Goal: Task Accomplishment & Management: Use online tool/utility

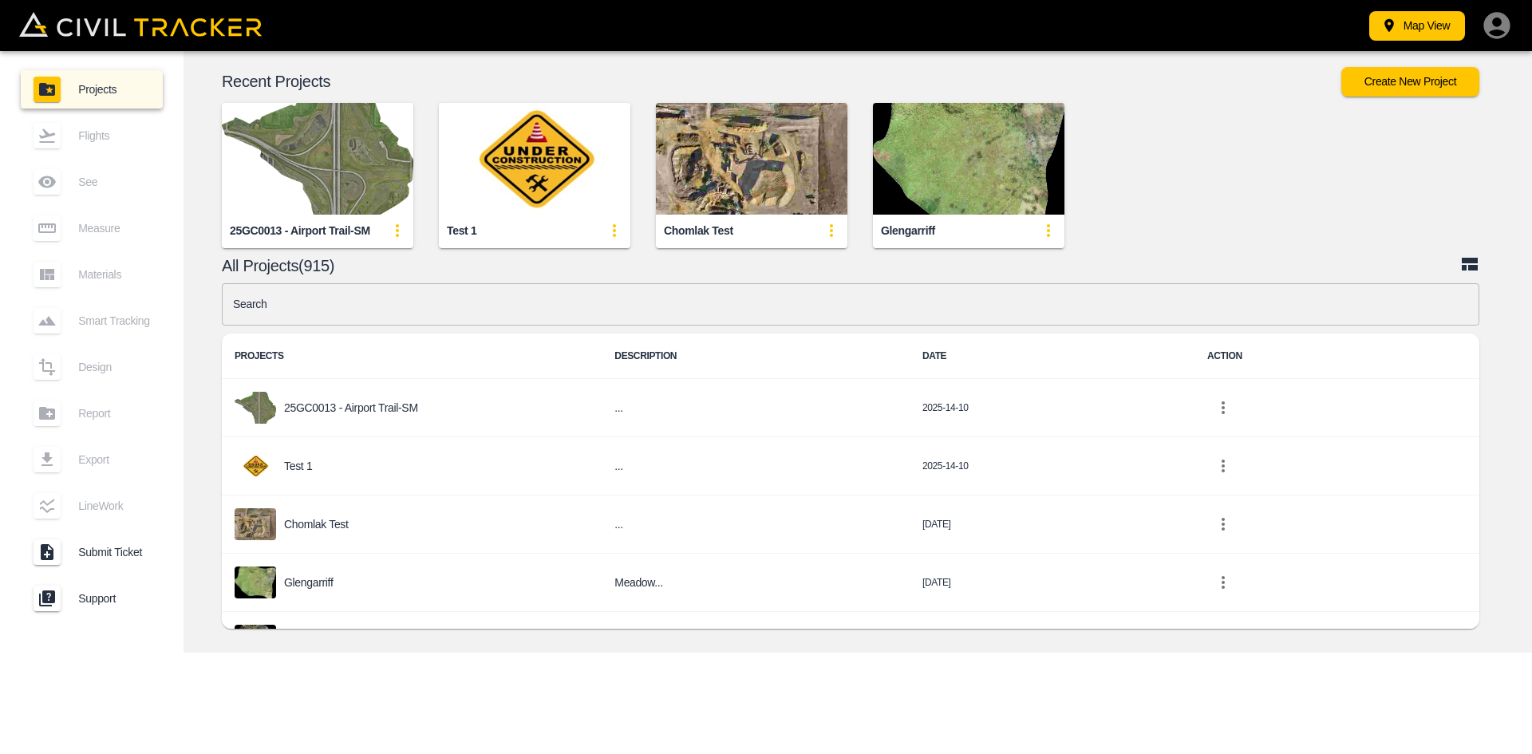
click at [432, 310] on input "text" at bounding box center [851, 304] width 1258 height 42
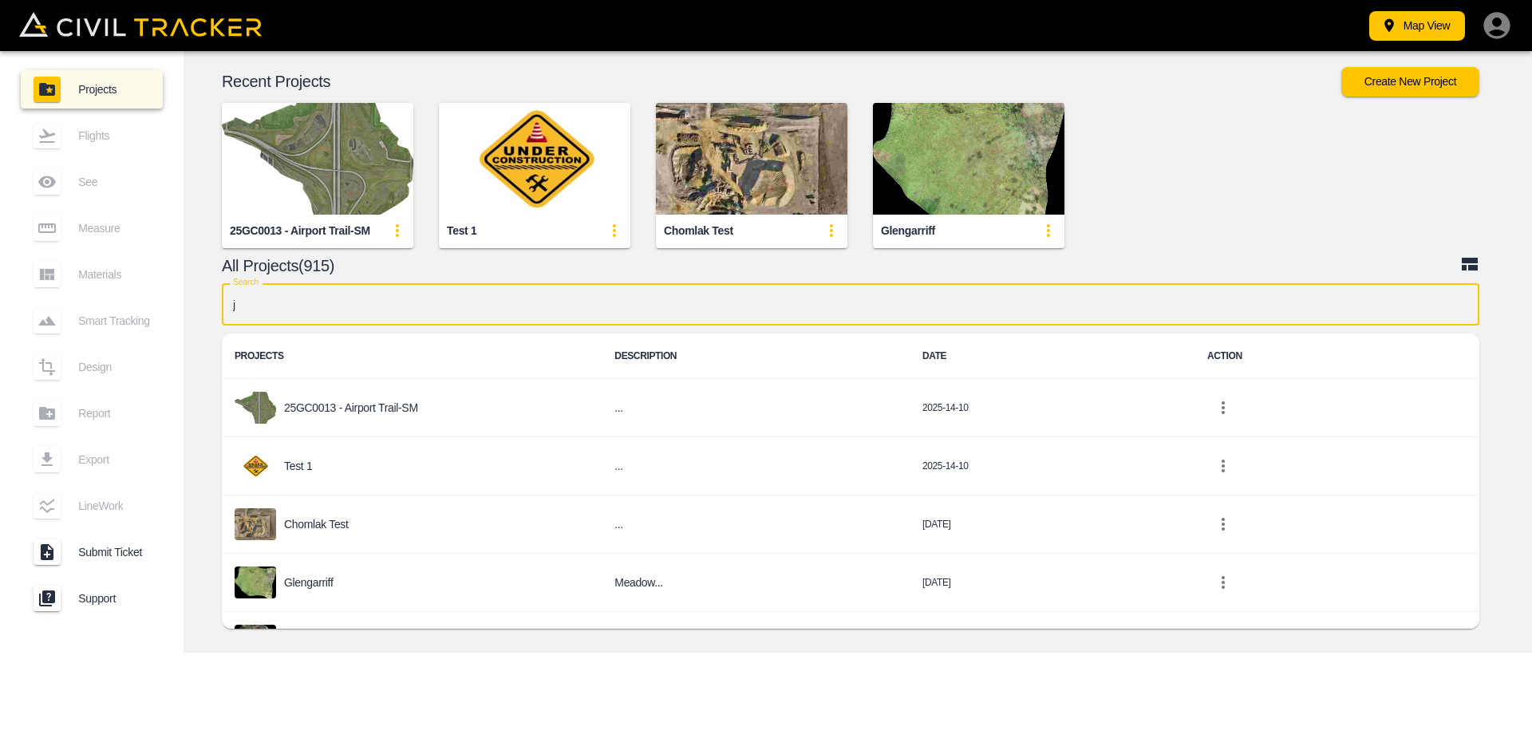
type input "jd"
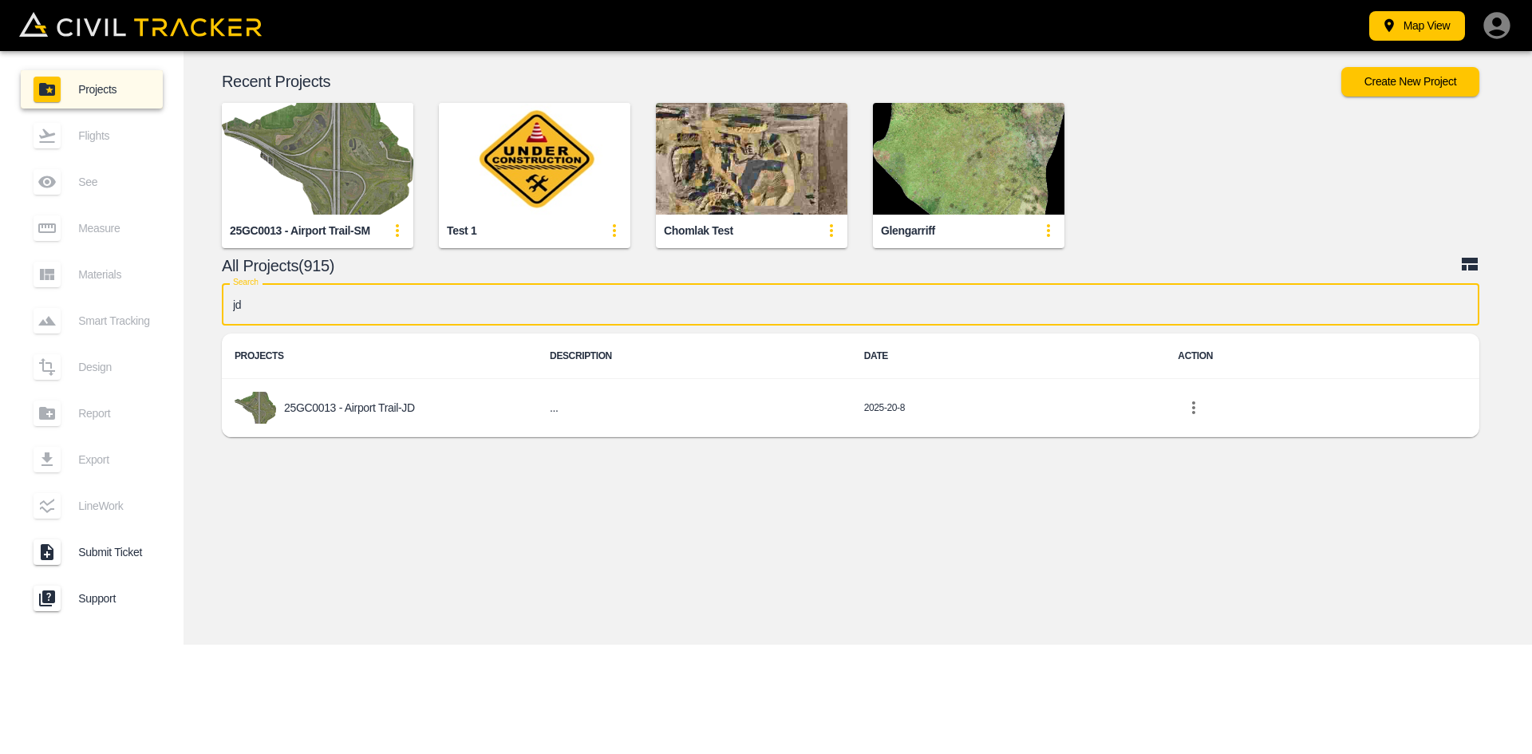
click at [377, 403] on p "25GC0013 - Airport Trail-JD" at bounding box center [349, 407] width 131 height 13
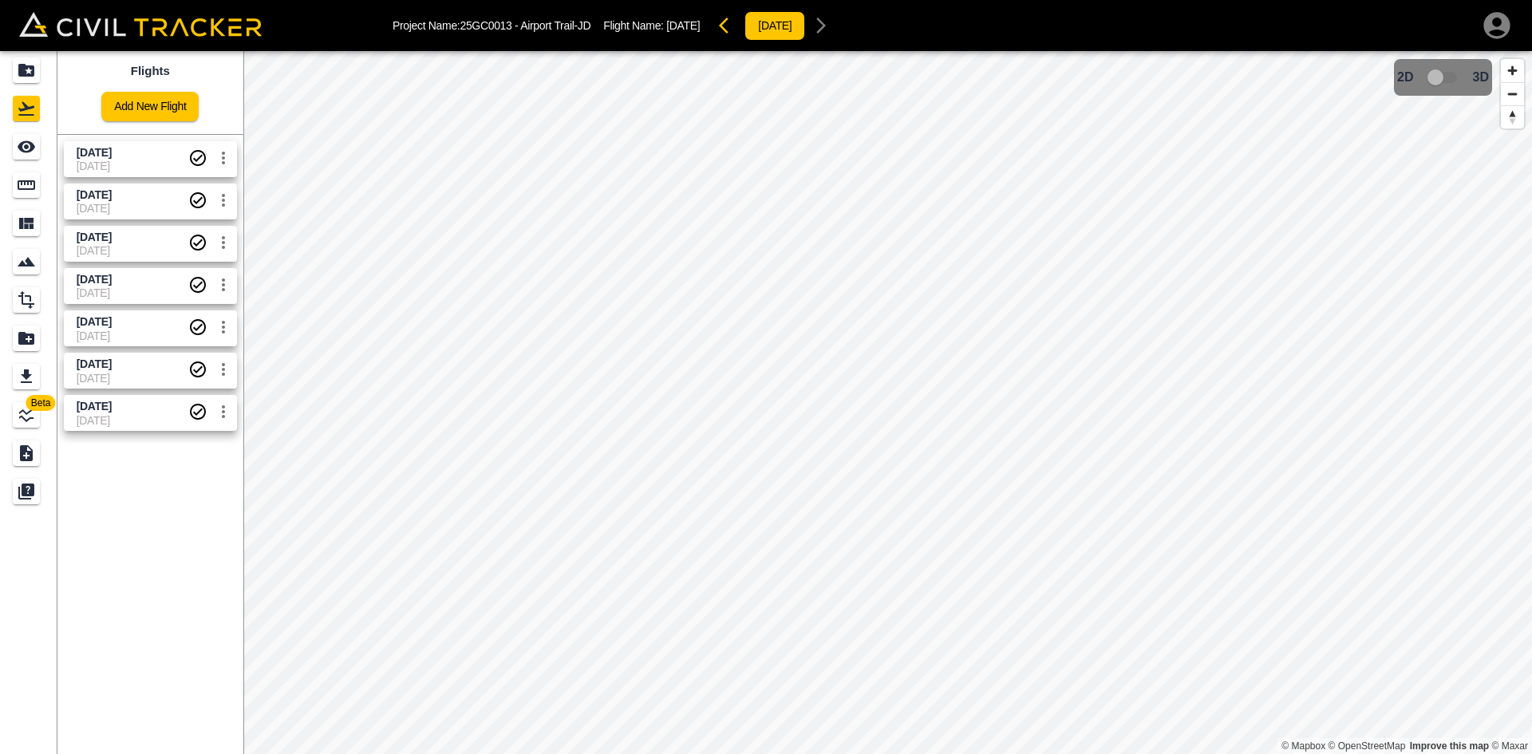
click at [148, 110] on link "Add New Flight" at bounding box center [149, 107] width 97 height 30
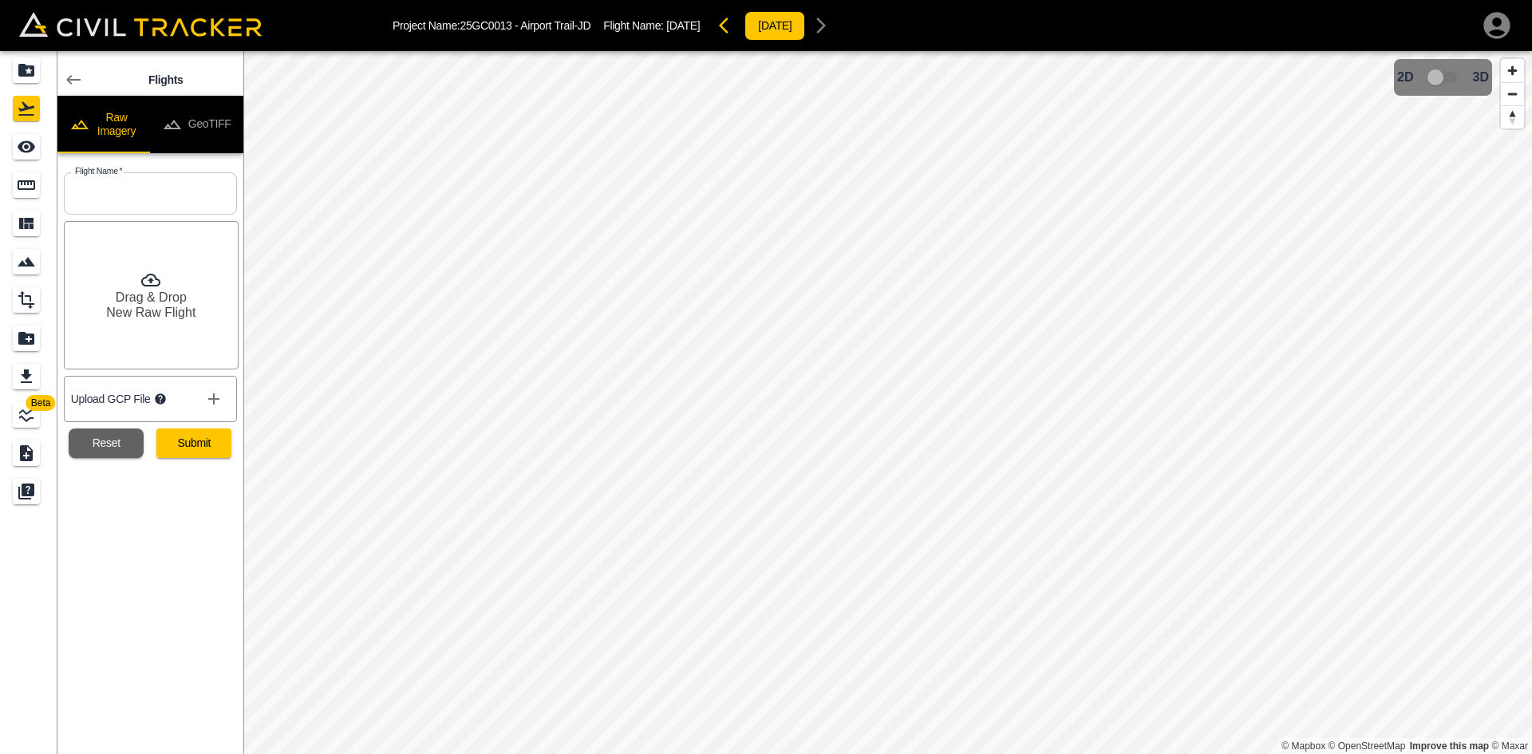
click at [221, 122] on button "GeoTIFF" at bounding box center [196, 124] width 93 height 57
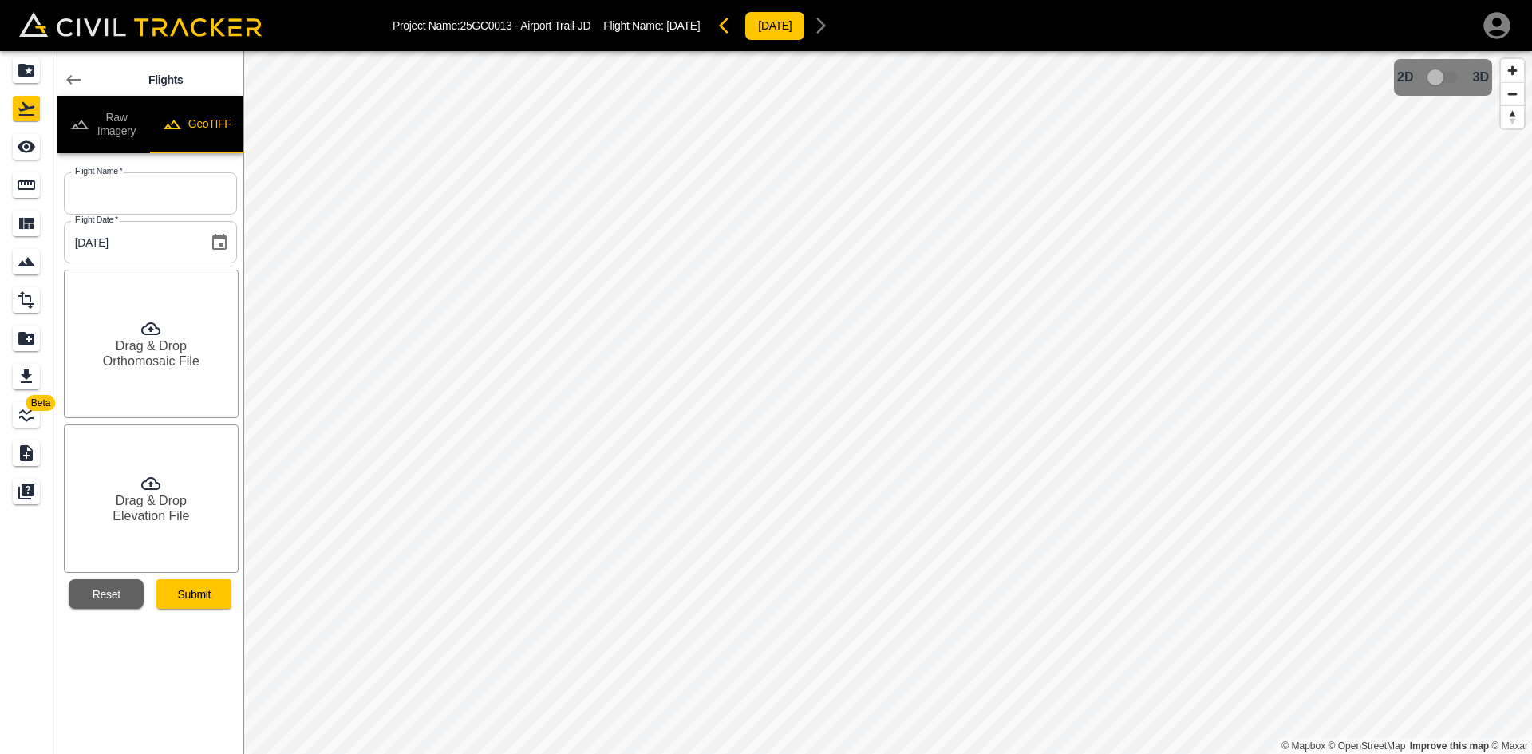
click at [160, 205] on input "text" at bounding box center [150, 193] width 173 height 42
click at [113, 194] on input "Oct 10v2025" at bounding box center [150, 193] width 173 height 42
type input "[DATE]"
click at [205, 381] on div "Drag & Drop Orthomosaic File" at bounding box center [151, 344] width 175 height 148
click at [175, 503] on h6 "Drag & Drop" at bounding box center [151, 500] width 71 height 15
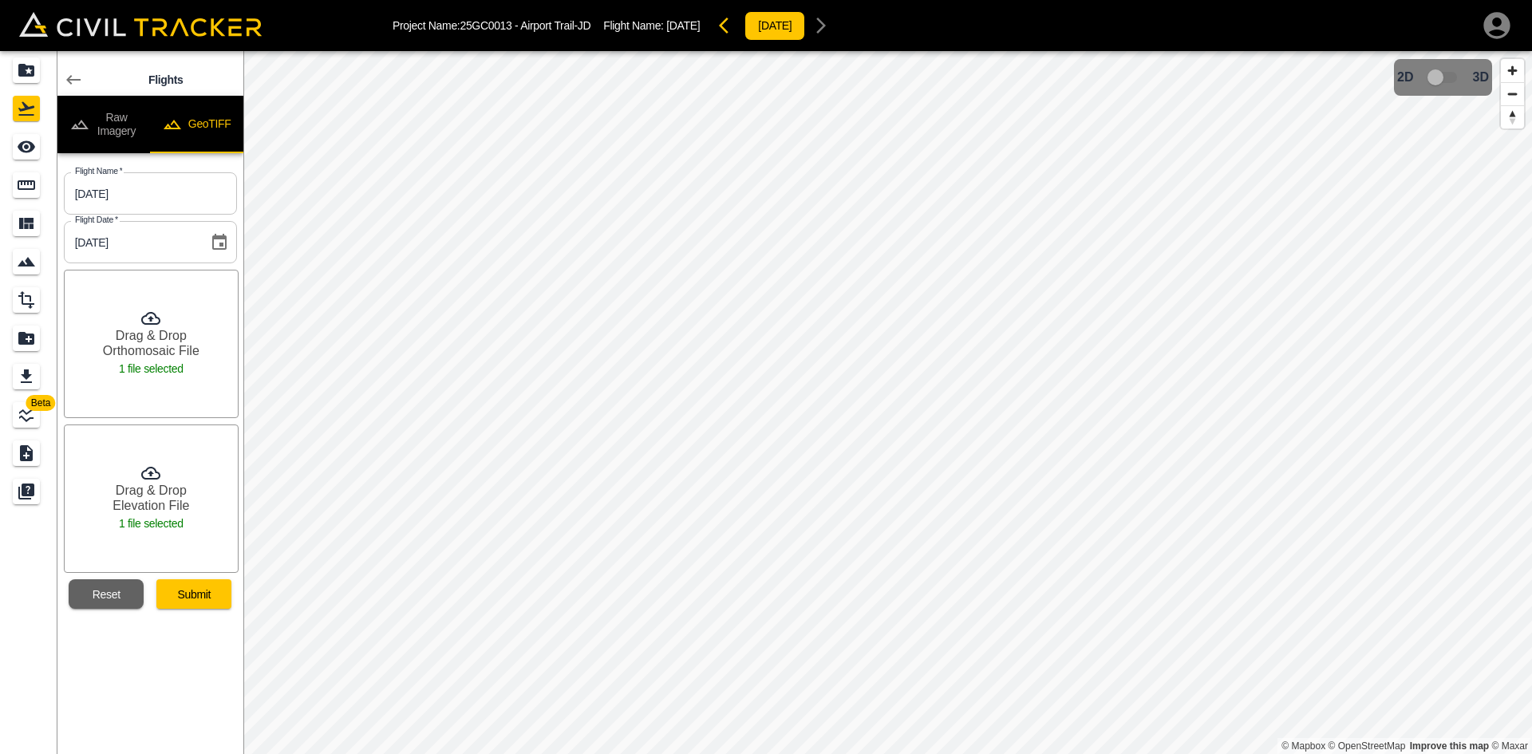
click at [201, 601] on button "Submit" at bounding box center [193, 594] width 75 height 30
